Goal: Check status: Check status

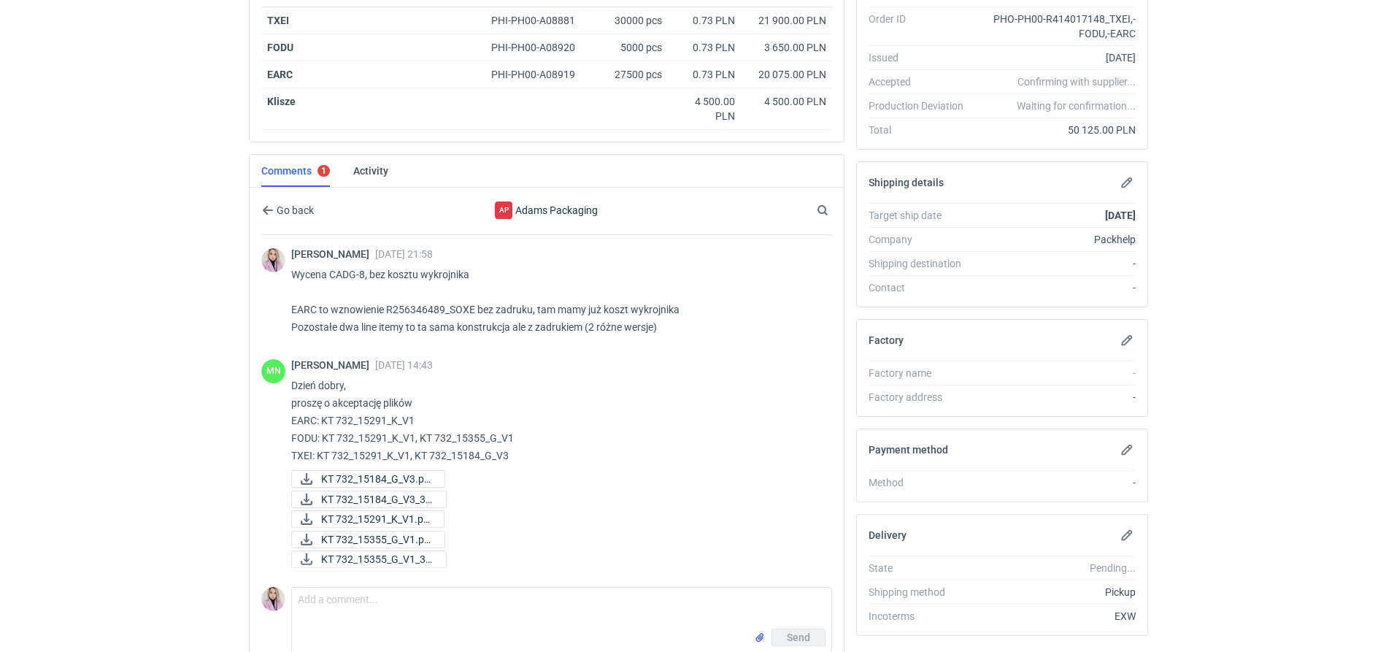
scroll to position [493, 0]
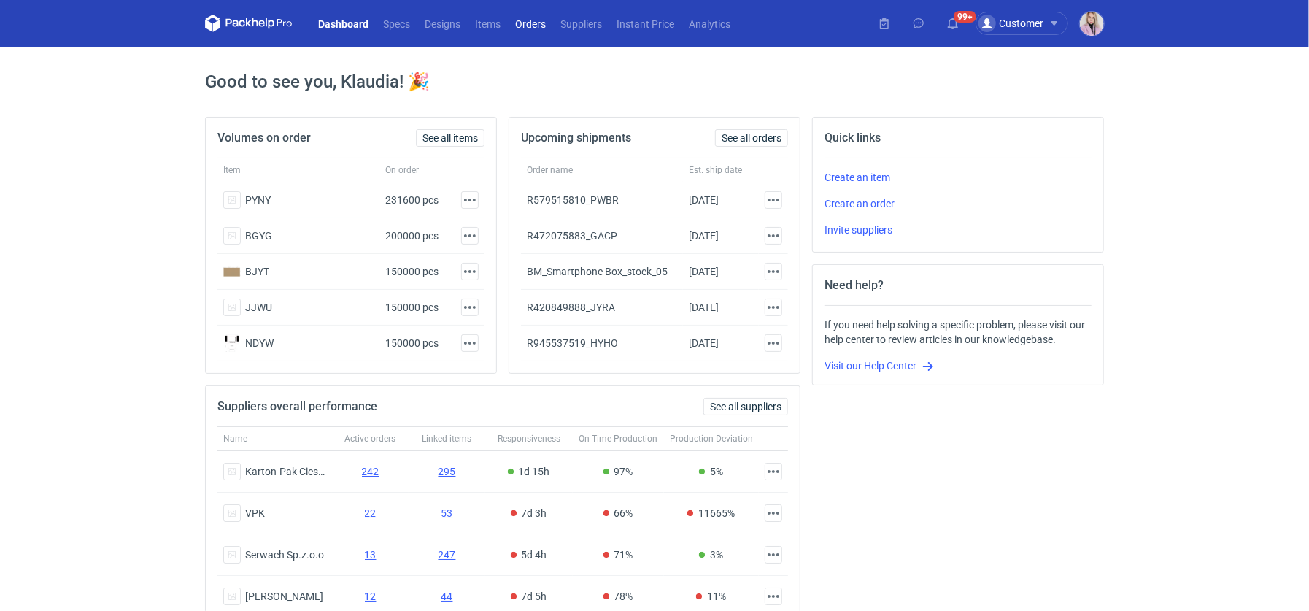
click at [530, 22] on link "Orders" at bounding box center [530, 24] width 45 height 18
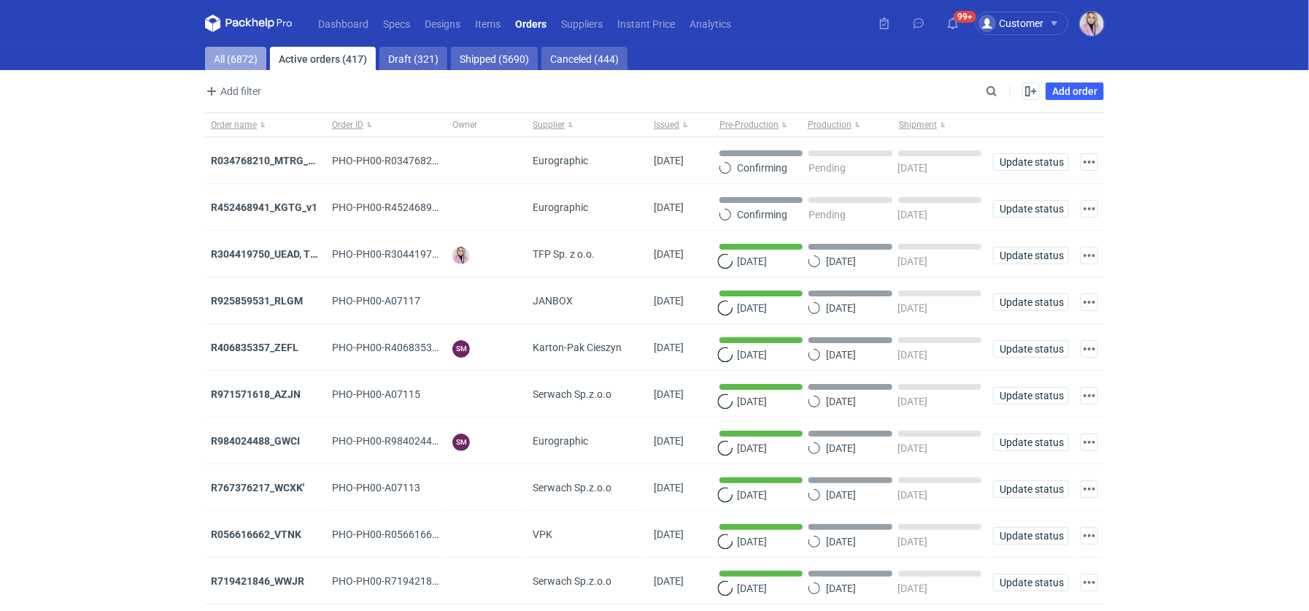
click at [245, 55] on link "All (6872)" at bounding box center [235, 58] width 61 height 23
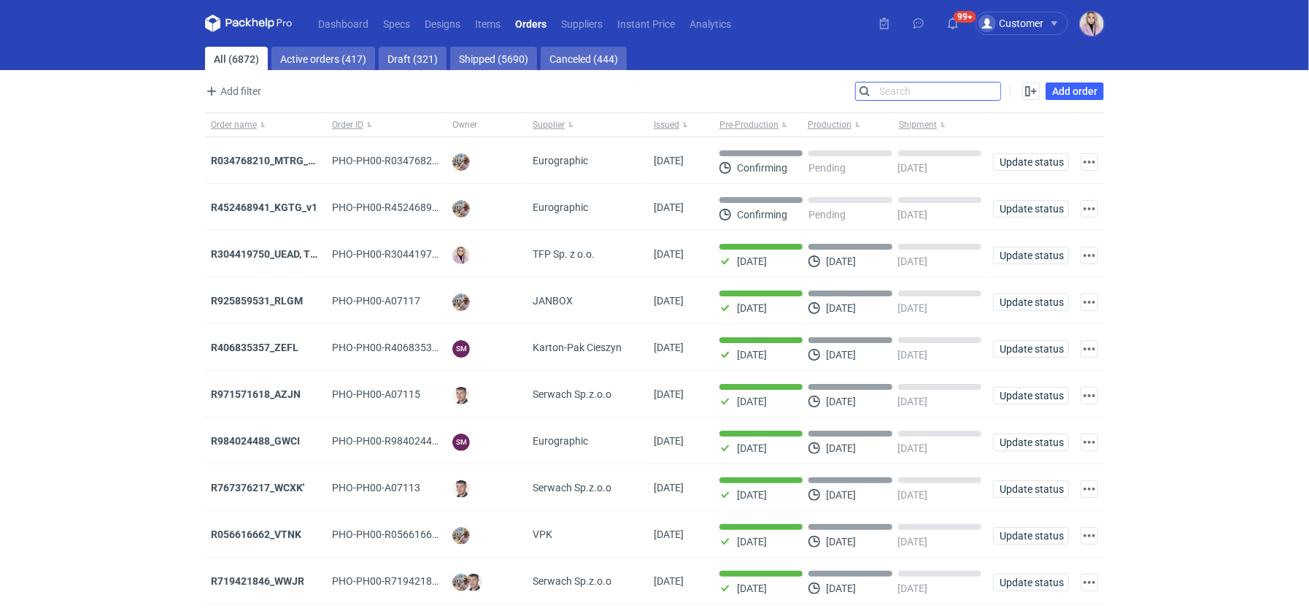
click at [985, 85] on input "Search" at bounding box center [928, 91] width 144 height 18
click at [991, 87] on input "Search" at bounding box center [928, 91] width 144 height 18
paste input "LPME"
type input "LPME"
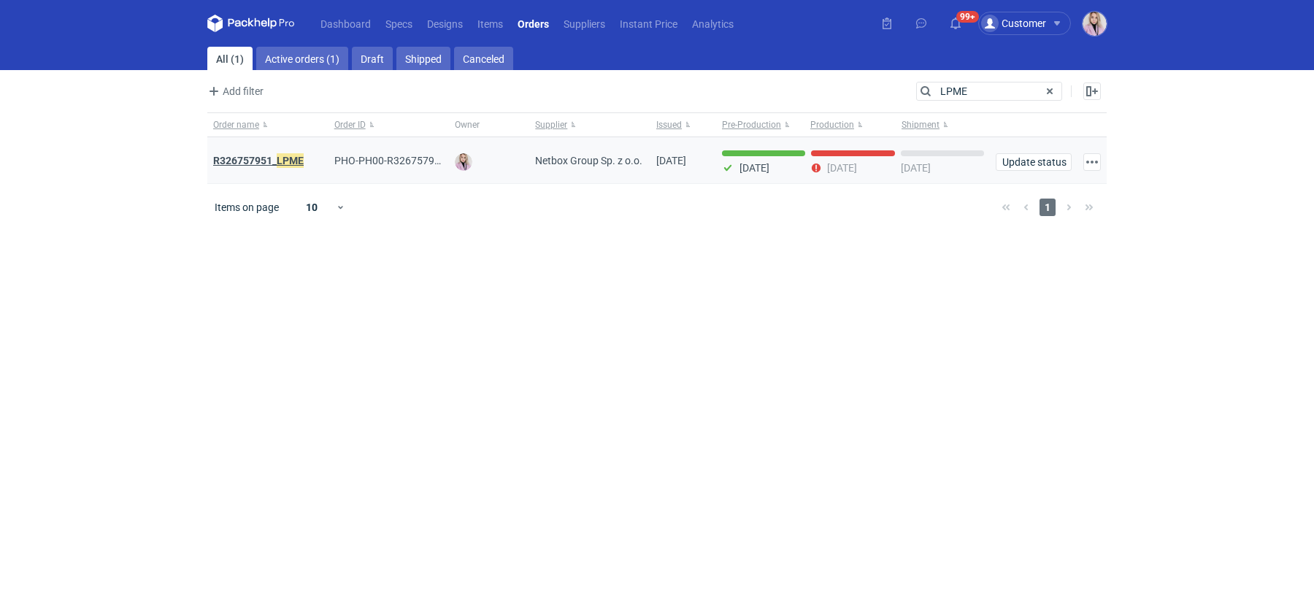
click at [268, 160] on strong "R326757951_ LPME" at bounding box center [258, 161] width 90 height 16
